Goal: Information Seeking & Learning: Learn about a topic

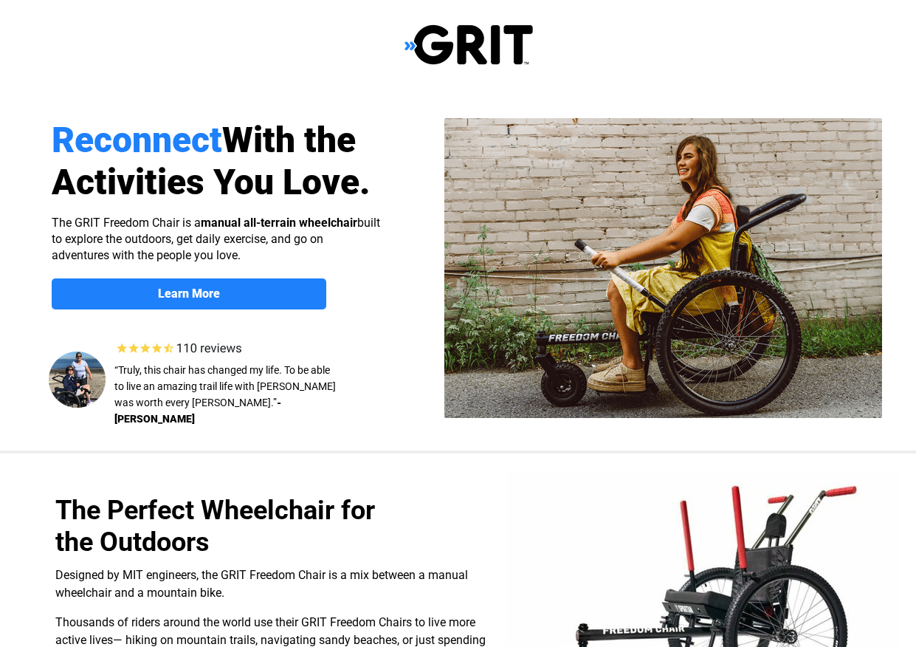
select select "US"
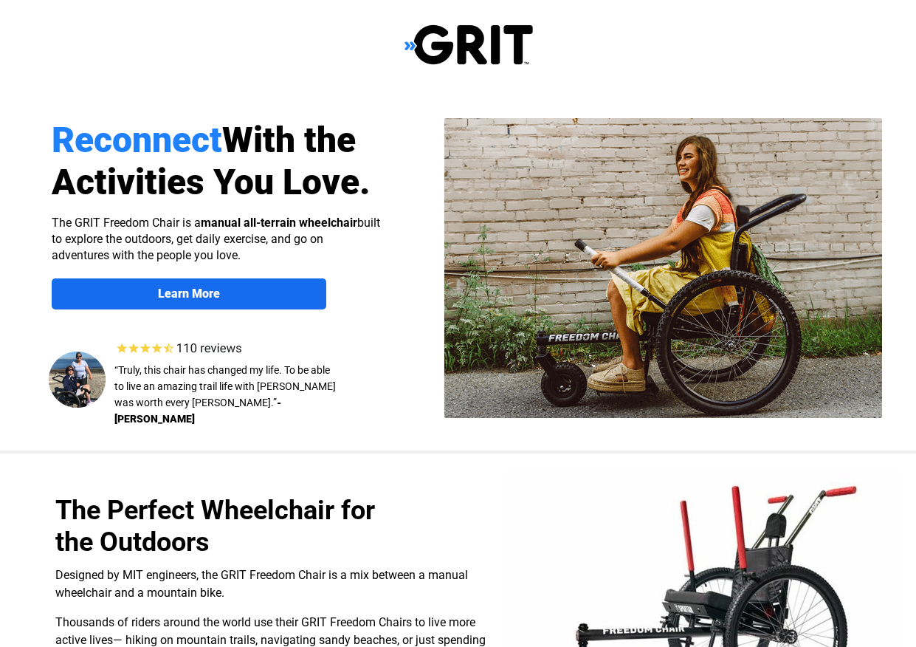
click at [134, 290] on span "Learn More" at bounding box center [189, 294] width 275 height 14
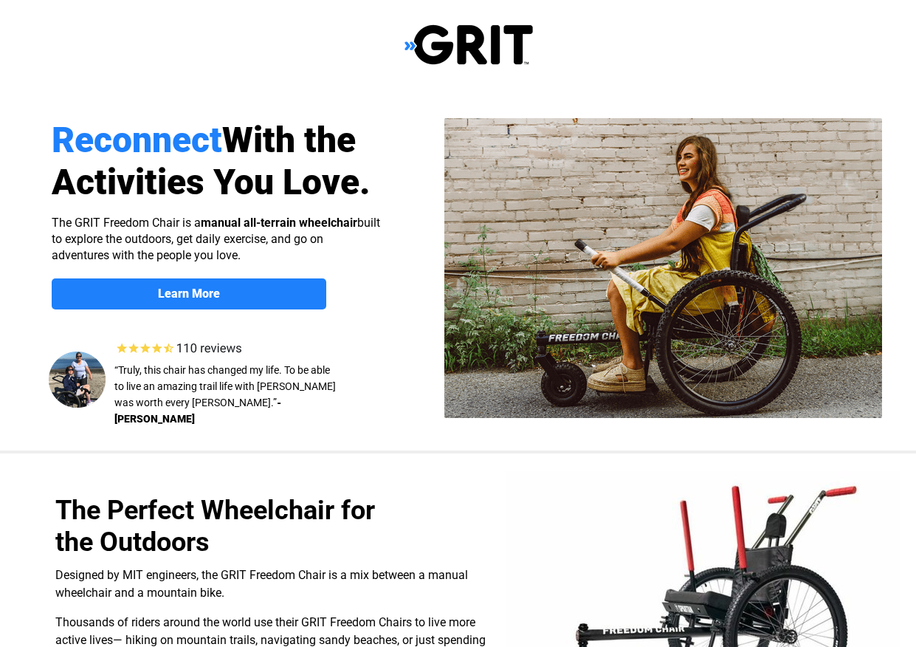
scroll to position [1141, 0]
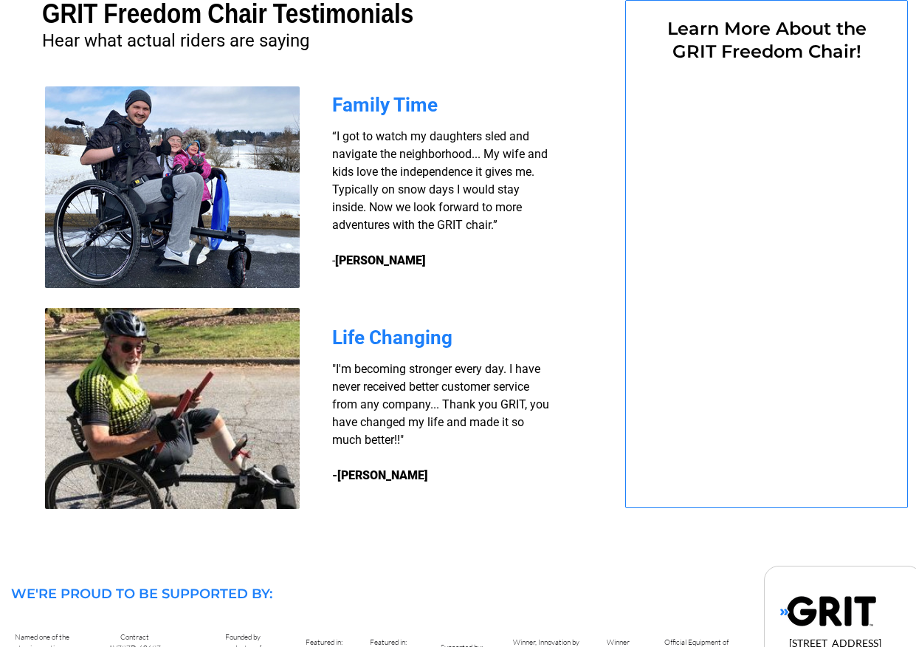
select select "US"
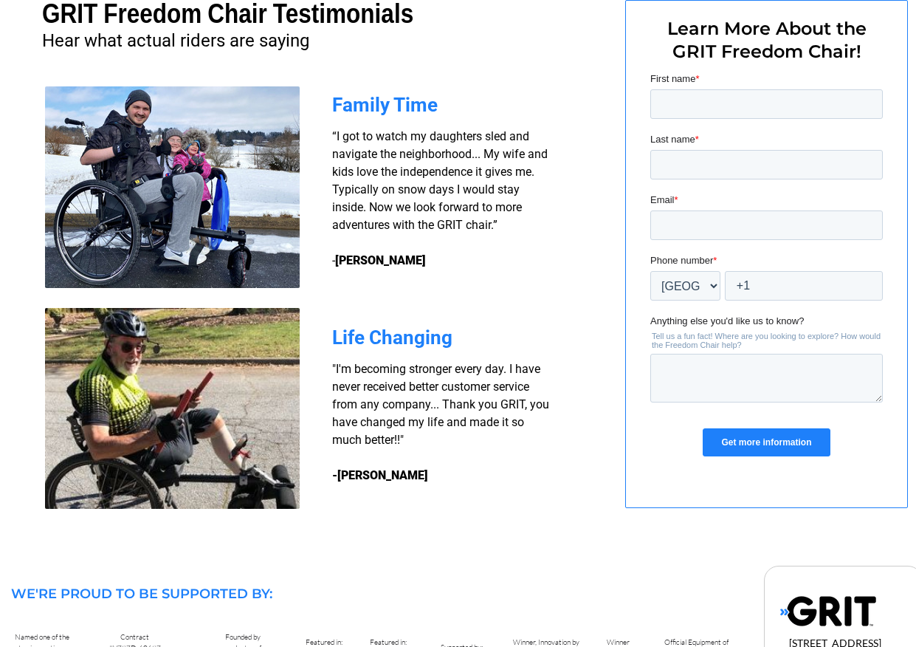
scroll to position [0, 0]
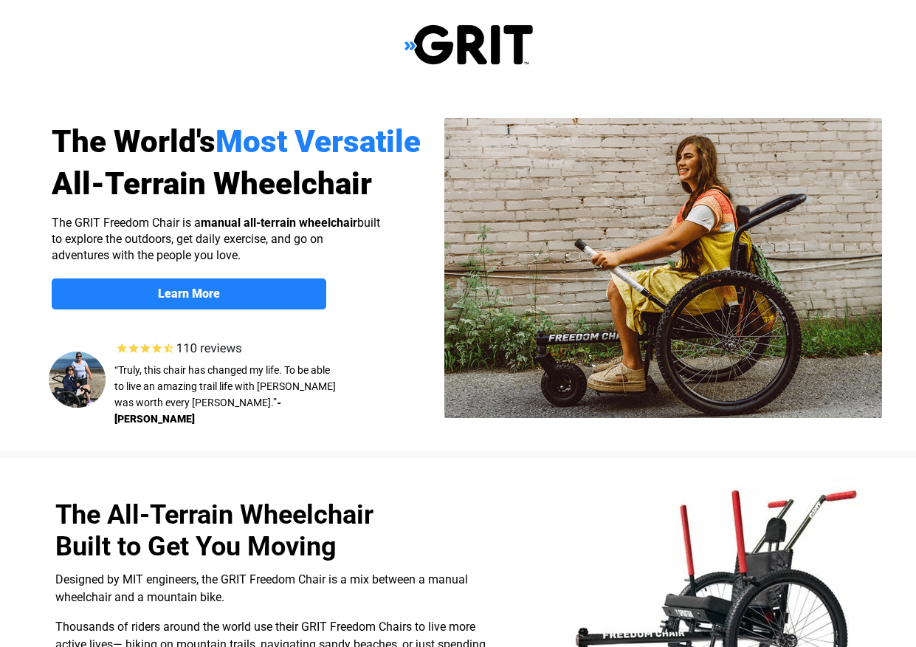
select select "US"
